Goal: Task Accomplishment & Management: Use online tool/utility

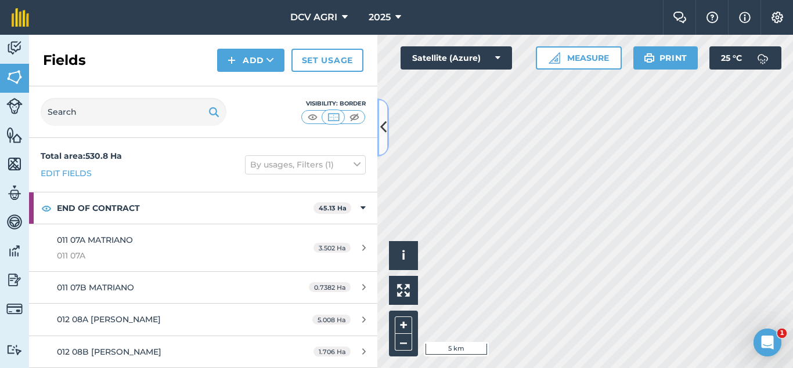
click at [381, 131] on icon at bounding box center [383, 127] width 6 height 20
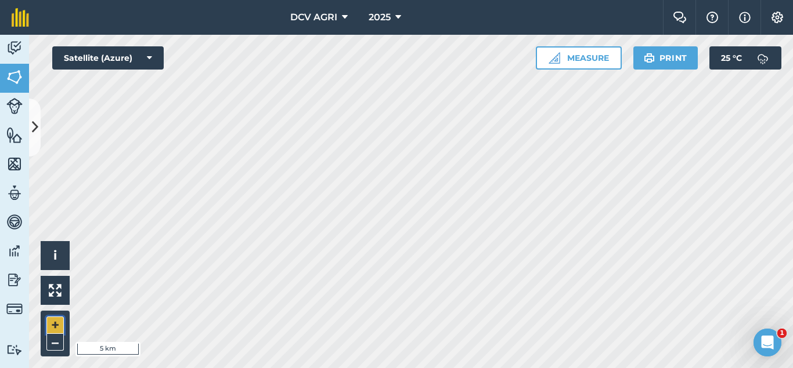
click at [56, 324] on button "+" at bounding box center [54, 325] width 17 height 17
click at [57, 327] on button "+" at bounding box center [54, 325] width 17 height 17
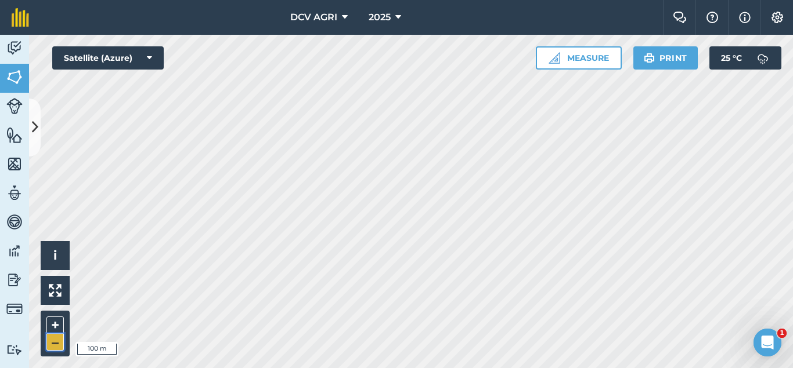
click at [59, 336] on button "–" at bounding box center [54, 342] width 17 height 17
click at [396, 2] on div "DCV AGRI 2025 Farm Chat Help Info Settings DCV AGRI - 2025 Reproduced with the …" at bounding box center [396, 184] width 793 height 368
click at [51, 324] on button "+" at bounding box center [54, 325] width 17 height 17
click at [60, 344] on button "–" at bounding box center [54, 342] width 17 height 17
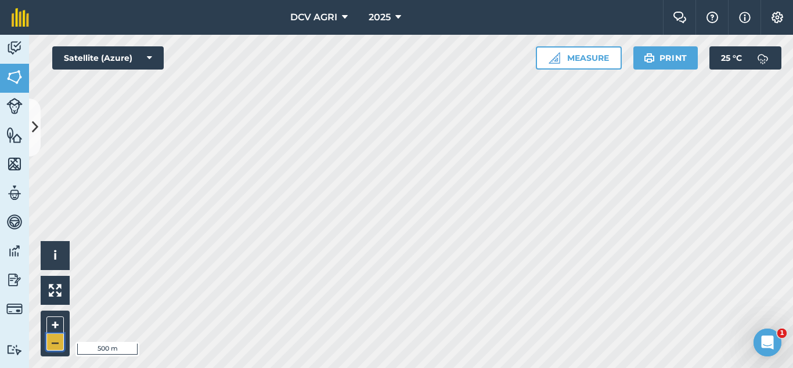
click at [60, 344] on button "–" at bounding box center [54, 342] width 17 height 17
click at [58, 326] on button "+" at bounding box center [54, 325] width 17 height 17
click at [56, 336] on button "–" at bounding box center [54, 342] width 17 height 17
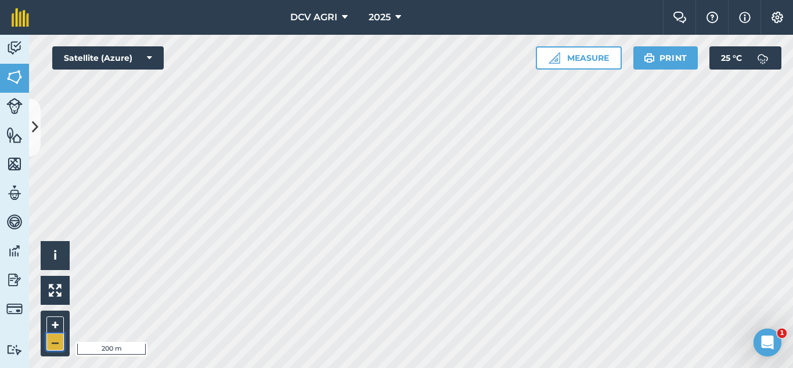
click at [56, 336] on button "–" at bounding box center [54, 342] width 17 height 17
click at [53, 323] on button "+" at bounding box center [54, 325] width 17 height 17
click at [56, 323] on button "+" at bounding box center [54, 325] width 17 height 17
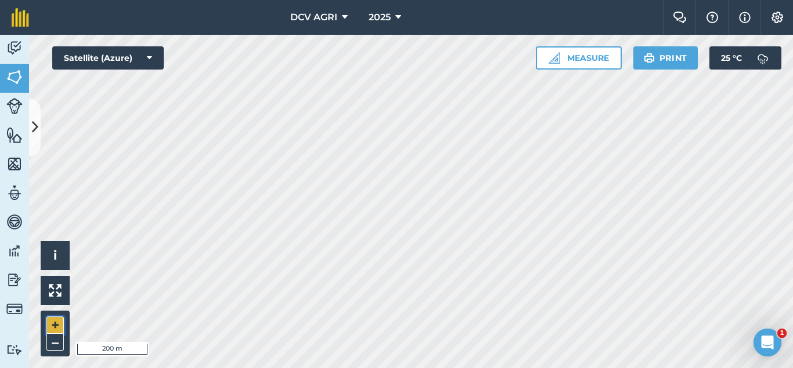
click at [56, 323] on button "+" at bounding box center [54, 325] width 17 height 17
click at [52, 341] on button "–" at bounding box center [54, 342] width 17 height 17
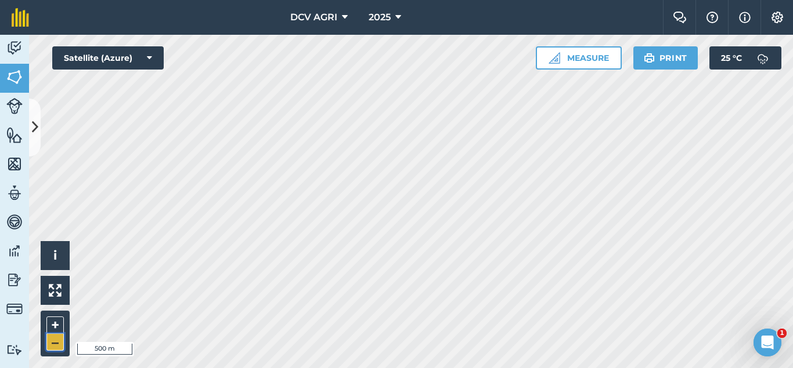
click at [52, 341] on button "–" at bounding box center [54, 342] width 17 height 17
click at [310, 27] on div "DCV AGRI 2025 Farm Chat Help Info Settings DCV AGRI - 2025 Reproduced with the …" at bounding box center [396, 184] width 793 height 368
click at [53, 321] on button "+" at bounding box center [54, 325] width 17 height 17
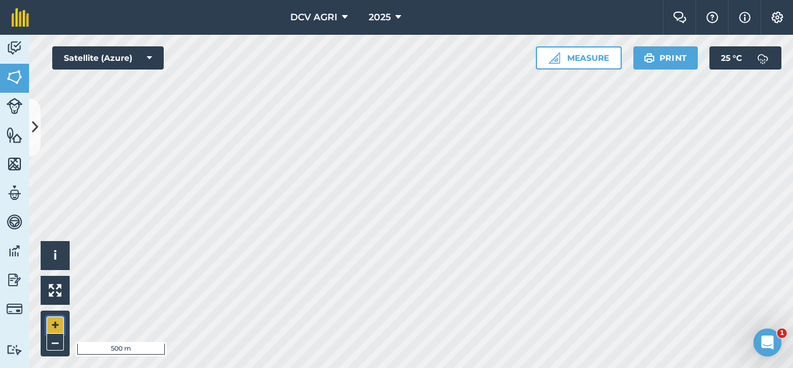
click at [57, 320] on button "+" at bounding box center [54, 325] width 17 height 17
click at [50, 324] on button "+" at bounding box center [54, 325] width 17 height 17
drag, startPoint x: 44, startPoint y: 339, endPoint x: 52, endPoint y: 339, distance: 8.1
click at [52, 339] on div "+ –" at bounding box center [55, 334] width 29 height 46
click at [52, 339] on button "–" at bounding box center [54, 342] width 17 height 17
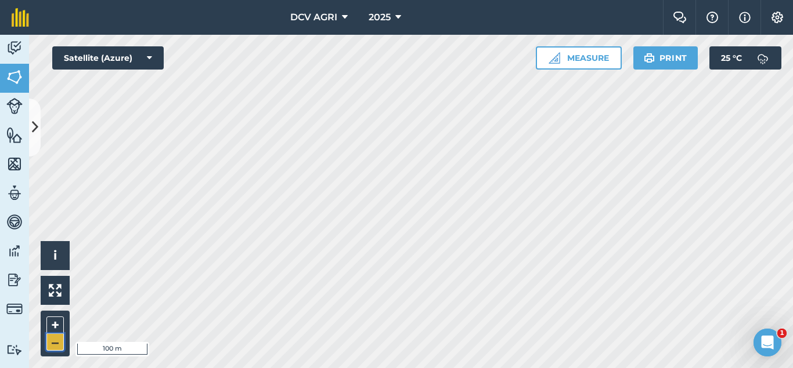
click at [52, 339] on button "–" at bounding box center [54, 342] width 17 height 17
click at [56, 323] on button "+" at bounding box center [54, 325] width 17 height 17
click at [50, 342] on button "–" at bounding box center [54, 342] width 17 height 17
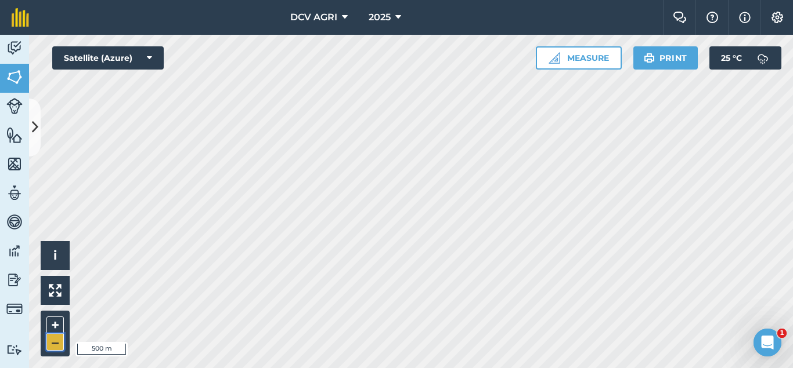
click at [50, 342] on button "–" at bounding box center [54, 342] width 17 height 17
click at [62, 326] on div "+ –" at bounding box center [55, 334] width 29 height 46
click at [62, 326] on button "+" at bounding box center [54, 325] width 17 height 17
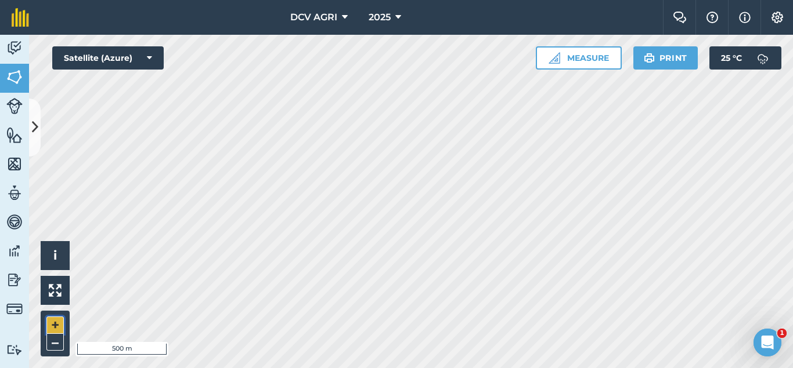
click at [57, 326] on button "+" at bounding box center [54, 325] width 17 height 17
click at [55, 345] on button "–" at bounding box center [54, 342] width 17 height 17
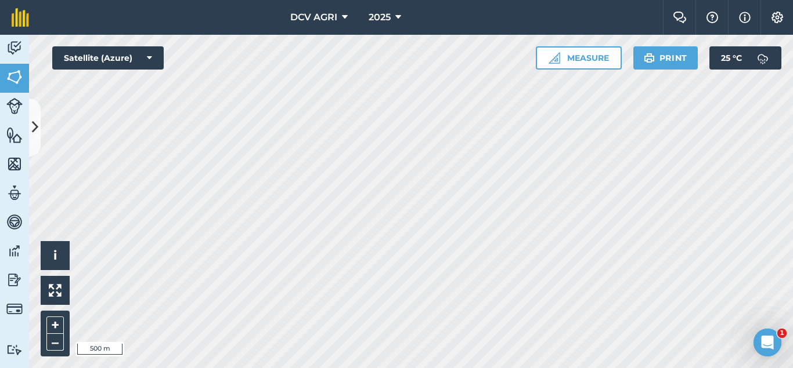
click at [350, 1] on div "DCV AGRI 2025 Farm Chat Help Info Settings DCV AGRI - 2025 Reproduced with the …" at bounding box center [396, 184] width 793 height 368
click at [393, 31] on div "DCV AGRI 2025 Farm Chat Help Info Settings DCV AGRI - 2025 Reproduced with the …" at bounding box center [396, 184] width 793 height 368
click at [55, 336] on button "–" at bounding box center [54, 342] width 17 height 17
click at [52, 326] on button "+" at bounding box center [54, 325] width 17 height 17
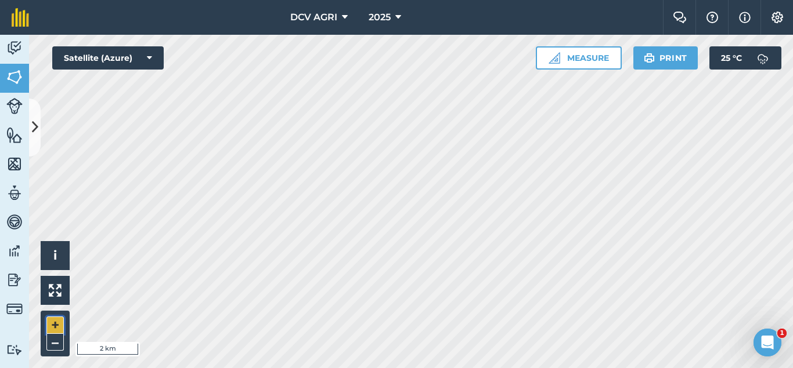
click at [52, 326] on button "+" at bounding box center [54, 325] width 17 height 17
click at [49, 331] on button "+" at bounding box center [54, 325] width 17 height 17
click at [53, 323] on button "+" at bounding box center [54, 325] width 17 height 17
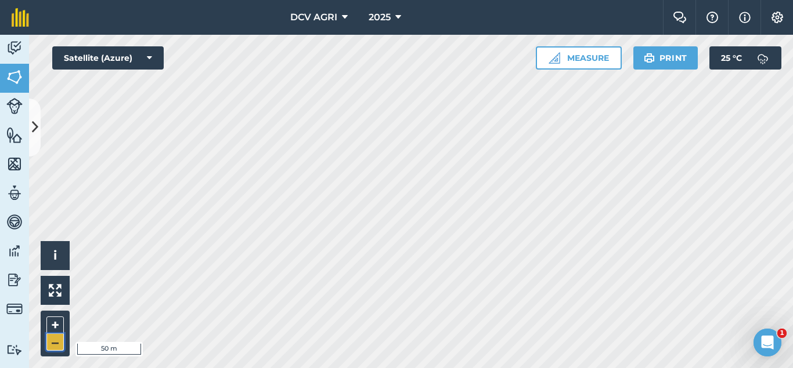
click at [51, 345] on button "–" at bounding box center [54, 342] width 17 height 17
click at [48, 321] on button "+" at bounding box center [54, 325] width 17 height 17
click at [52, 344] on button "–" at bounding box center [54, 342] width 17 height 17
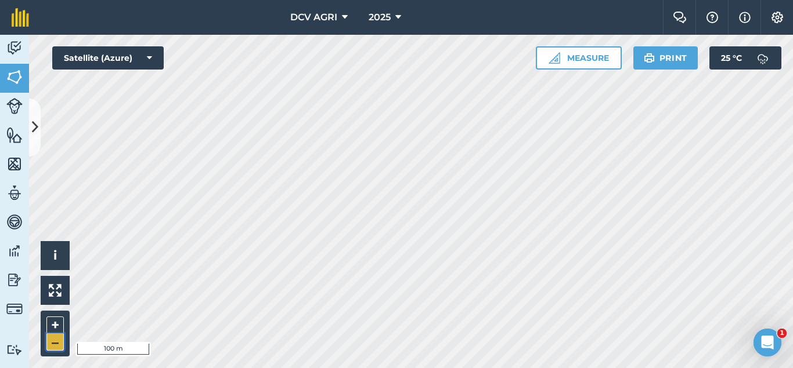
click at [52, 344] on button "–" at bounding box center [54, 342] width 17 height 17
click at [57, 341] on button "–" at bounding box center [54, 342] width 17 height 17
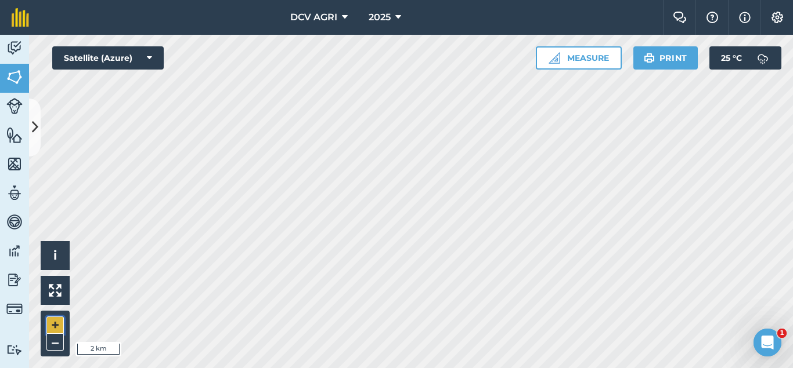
click at [58, 319] on button "+" at bounding box center [54, 325] width 17 height 17
click at [56, 326] on button "+" at bounding box center [54, 325] width 17 height 17
click at [51, 338] on button "–" at bounding box center [54, 342] width 17 height 17
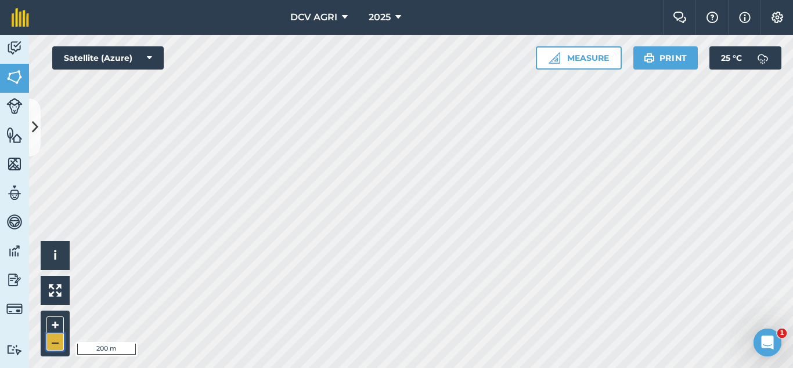
click at [51, 338] on button "–" at bounding box center [54, 342] width 17 height 17
click at [63, 324] on button "+" at bounding box center [54, 325] width 17 height 17
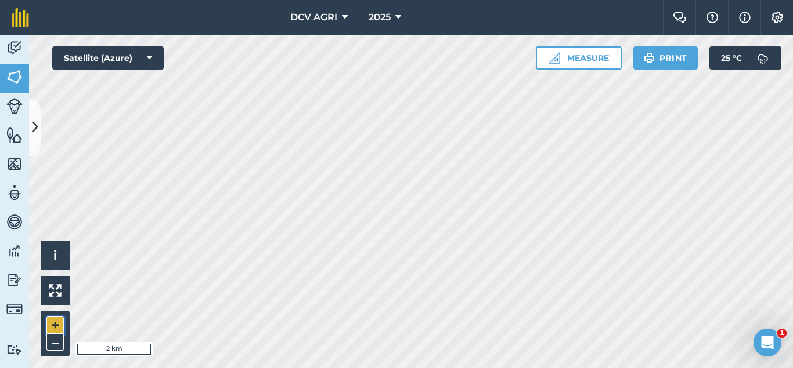
click at [63, 324] on button "+" at bounding box center [54, 325] width 17 height 17
click at [59, 319] on button "+" at bounding box center [54, 325] width 17 height 17
click at [50, 345] on button "–" at bounding box center [54, 342] width 17 height 17
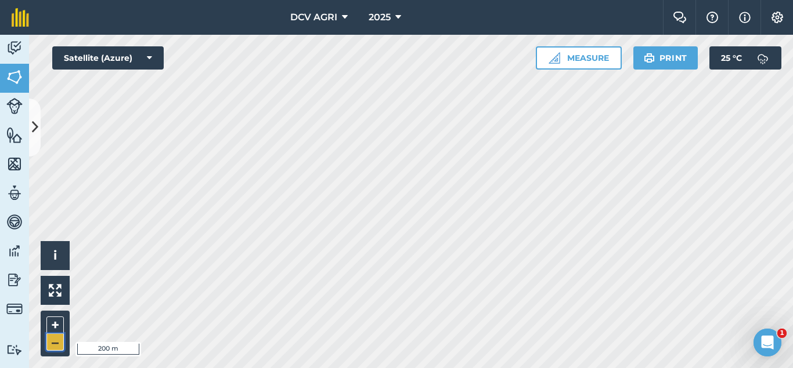
click at [50, 345] on button "–" at bounding box center [54, 342] width 17 height 17
click at [55, 326] on button "+" at bounding box center [54, 325] width 17 height 17
click at [49, 327] on div "+ –" at bounding box center [55, 334] width 29 height 46
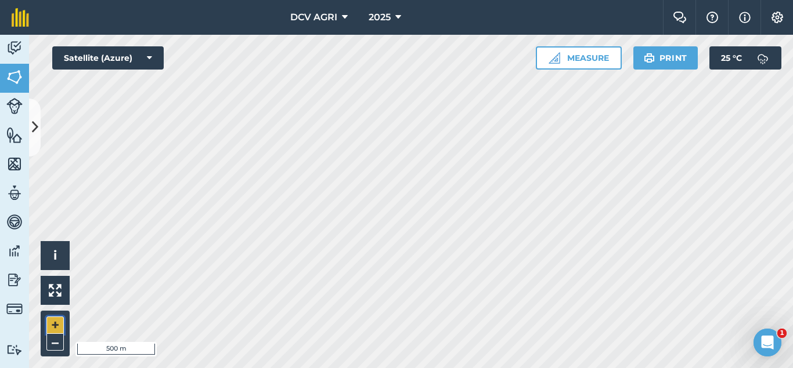
click at [49, 327] on button "+" at bounding box center [54, 325] width 17 height 17
click at [57, 327] on button "+" at bounding box center [54, 325] width 17 height 17
click at [49, 343] on button "–" at bounding box center [54, 342] width 17 height 17
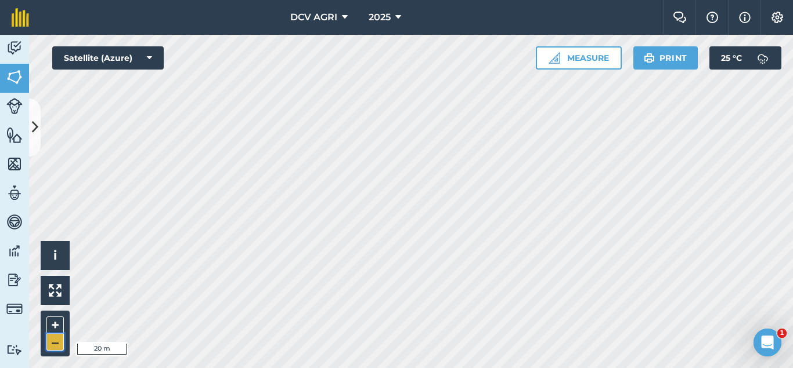
click at [49, 343] on button "–" at bounding box center [54, 342] width 17 height 17
click at [54, 323] on button "+" at bounding box center [54, 325] width 17 height 17
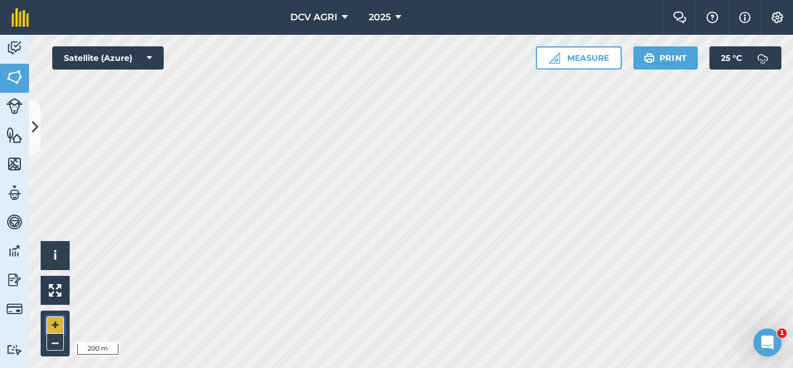
click at [54, 323] on button "+" at bounding box center [54, 325] width 17 height 17
click at [55, 337] on button "–" at bounding box center [54, 342] width 17 height 17
click at [55, 326] on button "+" at bounding box center [54, 325] width 17 height 17
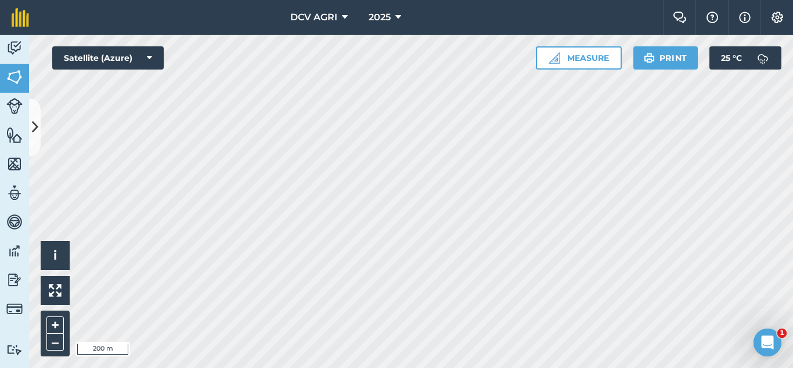
click at [577, 9] on div "DCV AGRI 2025 Farm Chat Help Info Settings DCV AGRI - 2025 Reproduced with the …" at bounding box center [396, 184] width 793 height 368
click at [50, 330] on button "+" at bounding box center [54, 325] width 17 height 17
click at [59, 341] on button "–" at bounding box center [54, 342] width 17 height 17
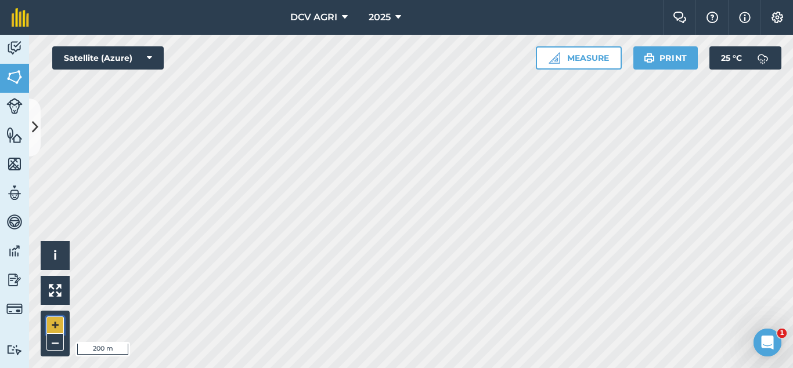
click at [60, 326] on button "+" at bounding box center [54, 325] width 17 height 17
click at [56, 341] on button "–" at bounding box center [54, 342] width 17 height 17
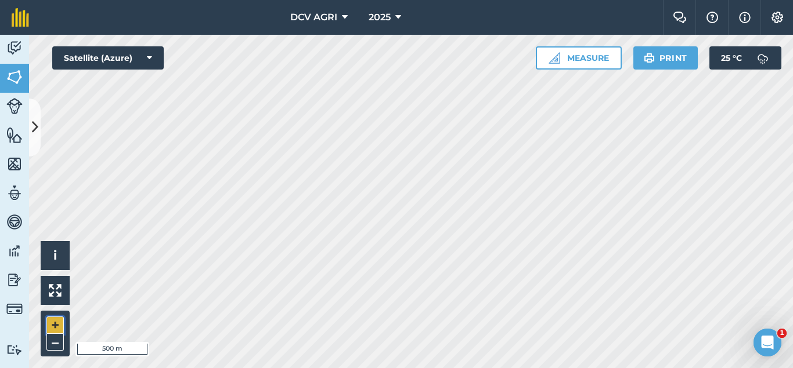
click at [52, 320] on button "+" at bounding box center [54, 325] width 17 height 17
click at [55, 327] on button "+" at bounding box center [54, 325] width 17 height 17
